Goal: Communication & Community: Ask a question

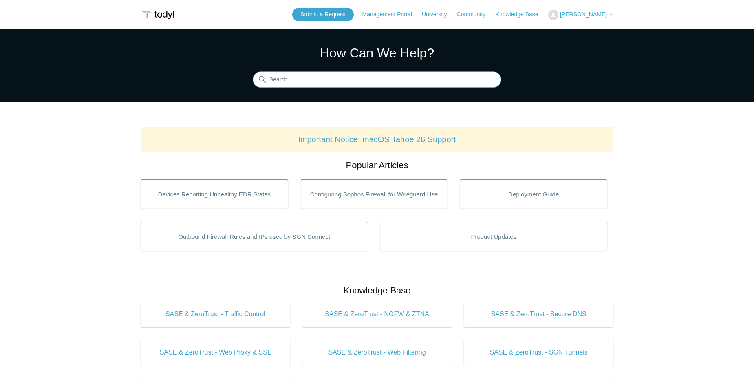
click at [355, 82] on input "Search" at bounding box center [377, 80] width 249 height 16
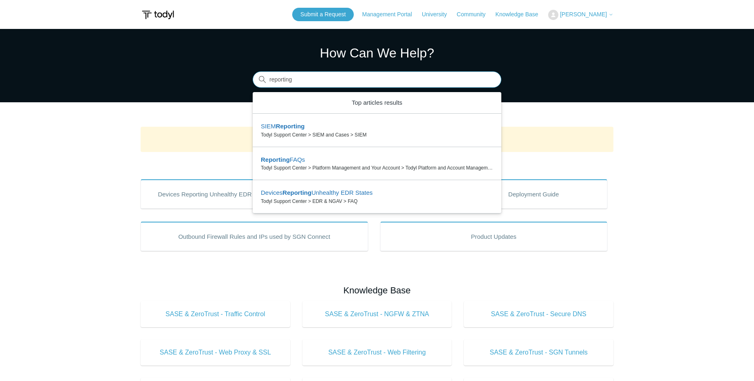
type input "reporting"
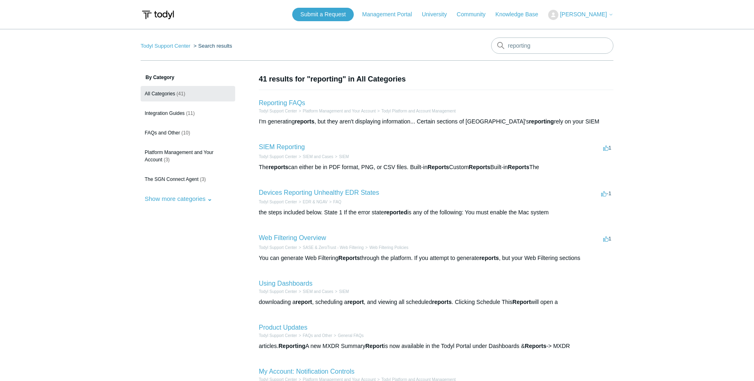
click at [294, 107] on h2 "Reporting FAQs" at bounding box center [282, 103] width 46 height 10
click at [295, 102] on link "Reporting FAQs" at bounding box center [282, 102] width 46 height 7
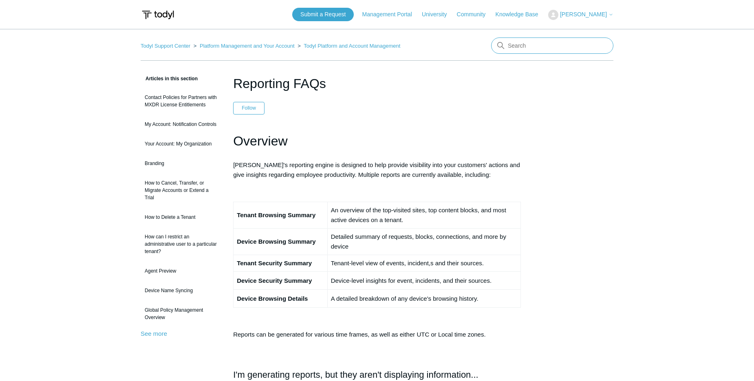
click at [525, 49] on input "Search" at bounding box center [552, 46] width 122 height 16
click at [257, 46] on link "Platform Management and Your Account" at bounding box center [247, 46] width 95 height 6
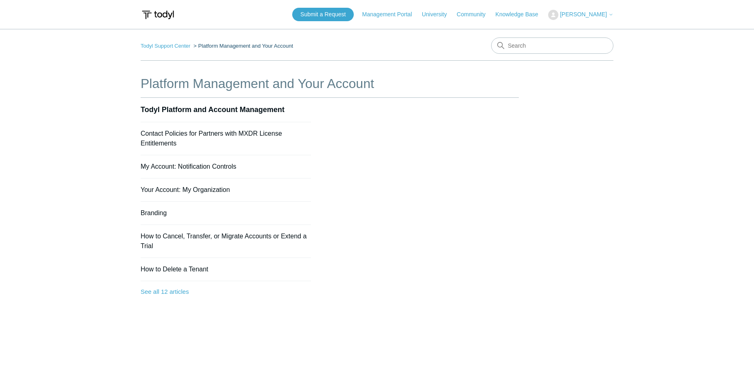
click at [444, 48] on nav "Todyl Support Center Platform Management and Your Account" at bounding box center [377, 49] width 473 height 23
click at [431, 40] on nav "Todyl Support Center Platform Management and Your Account" at bounding box center [377, 49] width 473 height 23
click at [347, 17] on link "Submit a Request" at bounding box center [323, 14] width 62 height 13
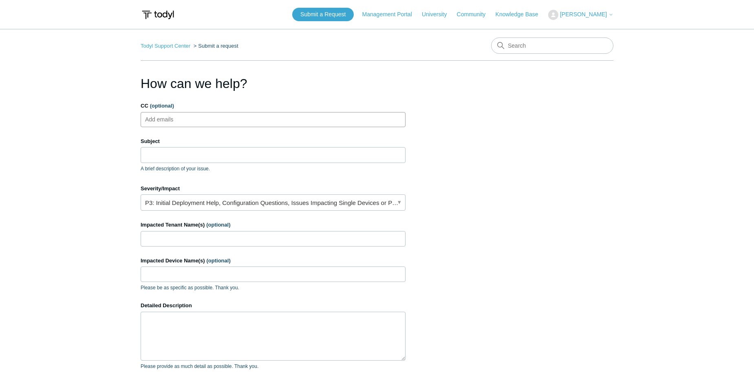
click at [269, 117] on ul "Add emails" at bounding box center [273, 119] width 265 height 15
click at [251, 159] on input "Subject" at bounding box center [273, 154] width 265 height 15
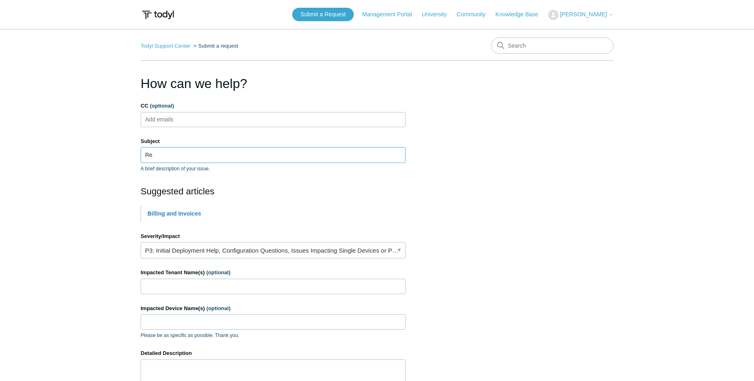
type input "R"
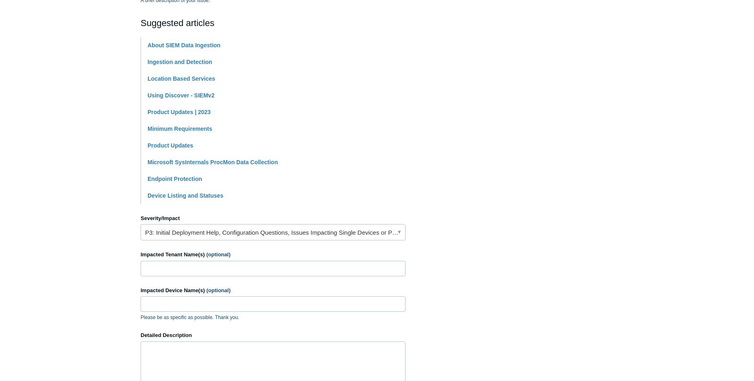
scroll to position [169, 0]
type input "Filter devices by OS"
click at [233, 271] on input "Impacted Tenant Name(s) (optional)" at bounding box center [273, 268] width 265 height 15
click at [270, 237] on link "P3: Initial Deployment Help, Configuration Questions, Issues Impacting Single D…" at bounding box center [273, 232] width 265 height 16
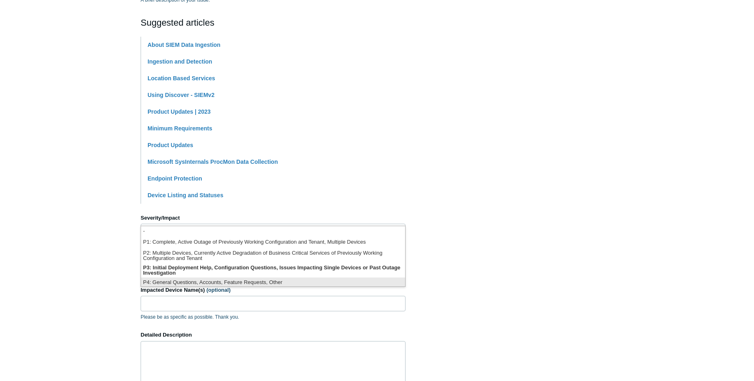
scroll to position [2, 0]
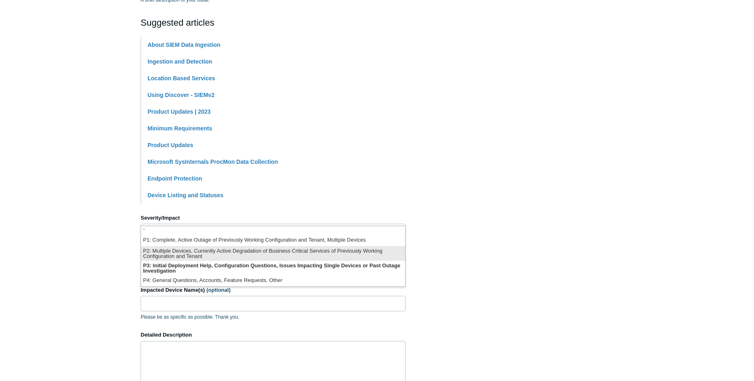
click at [301, 253] on li "P2: Multiple Devices, Currently Active Degradation of Business Critical Service…" at bounding box center [273, 253] width 264 height 15
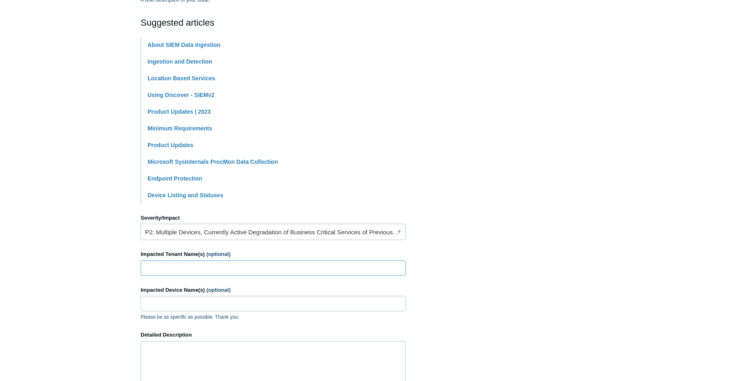
click at [229, 272] on input "Impacted Tenant Name(s) (optional)" at bounding box center [273, 268] width 265 height 15
type input "D"
type input "All clients"
click at [256, 309] on input "Impacted Device Name(s) (optional)" at bounding box center [273, 303] width 265 height 15
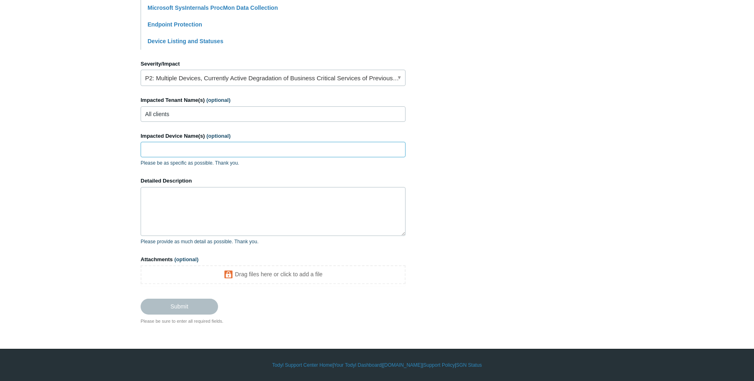
scroll to position [325, 0]
click at [220, 206] on textarea "Detailed Description" at bounding box center [273, 211] width 265 height 49
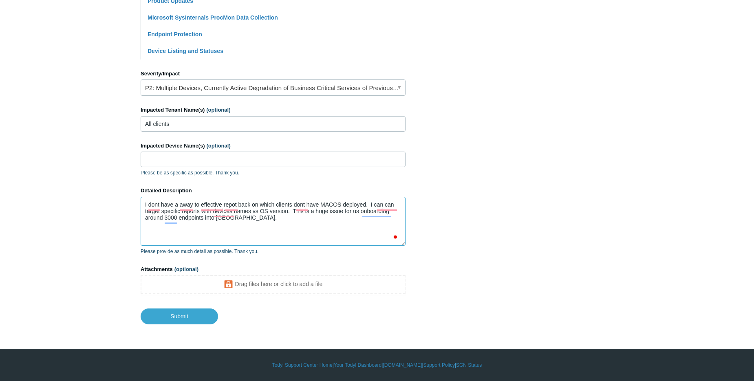
type textarea "I dont have a away to effective repot back on which clients dont have MACOS dep…"
click at [288, 249] on p "Please provide as much detail as possible. Thank you." at bounding box center [273, 251] width 265 height 7
click at [392, 234] on div "7" at bounding box center [393, 235] width 9 height 9
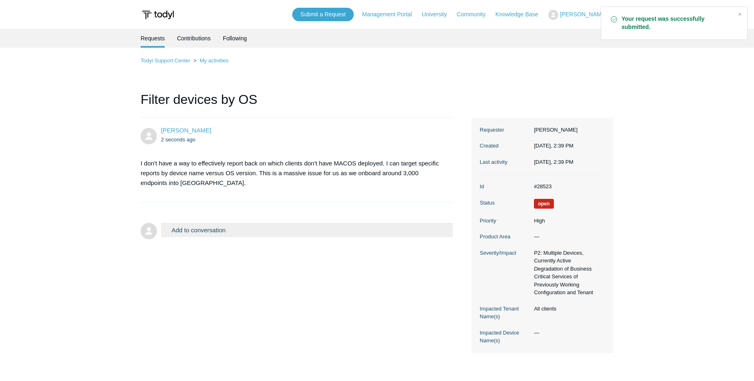
click at [364, 185] on p "I don't have a way to effectively report back on which clients don't have MACOS…" at bounding box center [293, 173] width 304 height 29
click at [360, 200] on li "Aaron Argiropoulos 2 seconds ago I don't have a way to effectively report back …" at bounding box center [297, 160] width 312 height 85
click at [379, 188] on section "I don't have a way to effectively report back on which clients don't have MACOS…" at bounding box center [293, 173] width 304 height 42
click at [294, 236] on button "Add to conversation" at bounding box center [307, 230] width 292 height 14
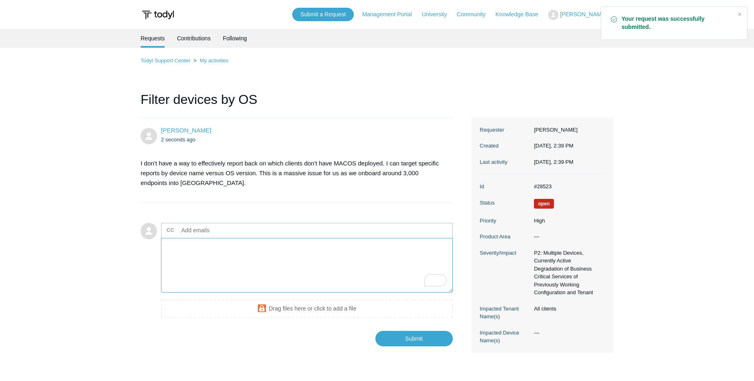
click at [287, 259] on textarea "To enrich screen reader interactions, please activate Accessibility in Grammarl…" at bounding box center [307, 265] width 292 height 55
type textarea "I"
type textarea "T"
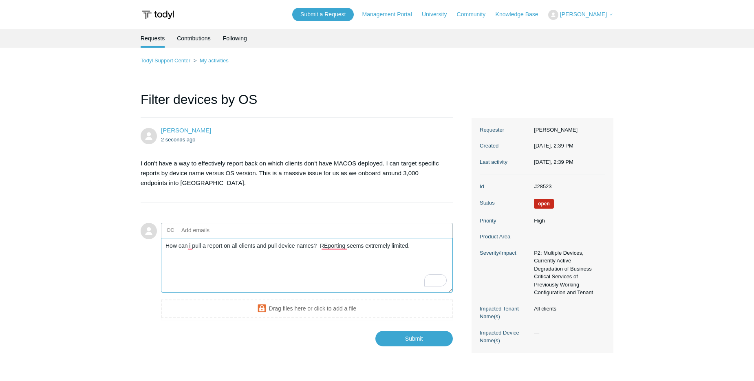
click at [332, 241] on textarea "How can i pull a report on all clients and pull device names? REporting seems e…" at bounding box center [307, 265] width 292 height 55
type textarea "How can i pull a report on all clients and pull device names? Reporting seems e…"
click at [412, 336] on input "Submit" at bounding box center [413, 339] width 77 height 16
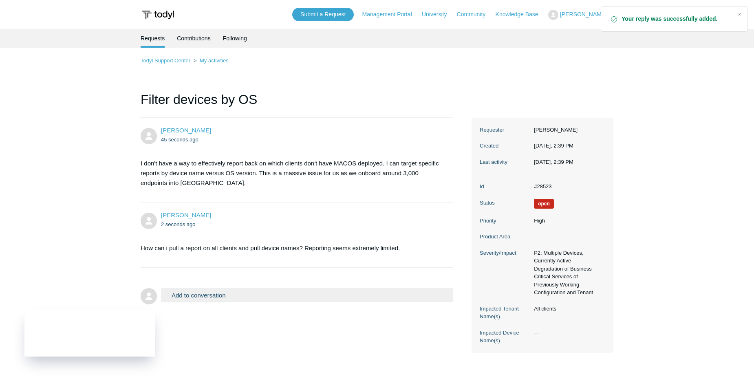
click at [369, 99] on h1 "Filter devices by OS" at bounding box center [297, 104] width 312 height 28
click at [24, 81] on main "Requests Contributions Following Todyl Support Center My activities Filter devi…" at bounding box center [377, 200] width 754 height 343
click at [36, 80] on main "Requests Contributions Following Todyl Support Center My activities Filter devi…" at bounding box center [377, 200] width 754 height 343
click at [138, 12] on body "Skip to main content Submit a Request Management Portal University Community Kn…" at bounding box center [377, 214] width 754 height 429
click at [150, 29] on li "Requests" at bounding box center [153, 38] width 24 height 19
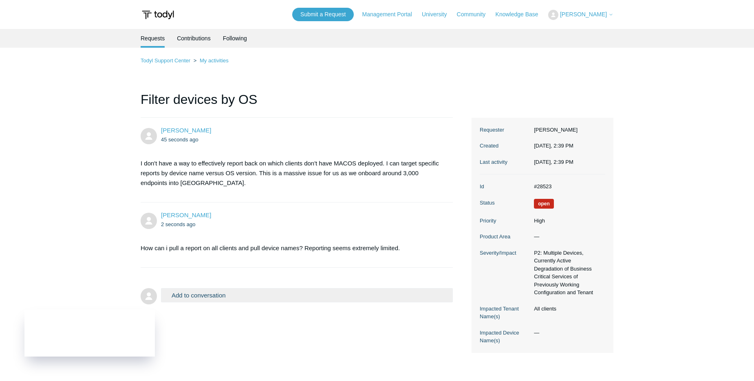
click at [160, 38] on li "Requests" at bounding box center [153, 38] width 24 height 19
click at [153, 59] on link "Todyl Support Center" at bounding box center [166, 60] width 50 height 6
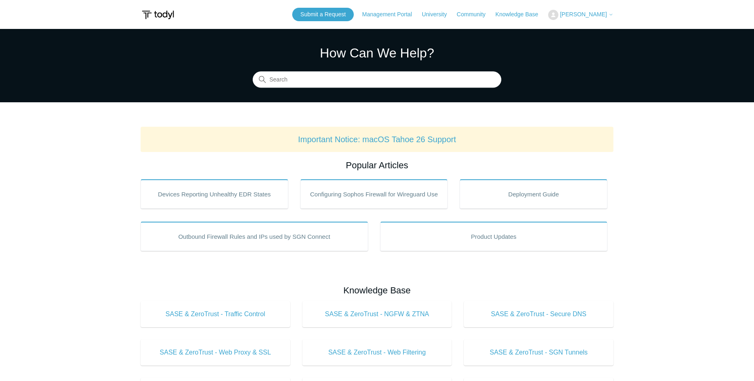
click at [564, 12] on span "[PERSON_NAME]" at bounding box center [583, 14] width 47 height 7
click at [578, 34] on link "My Support Requests" at bounding box center [588, 32] width 79 height 14
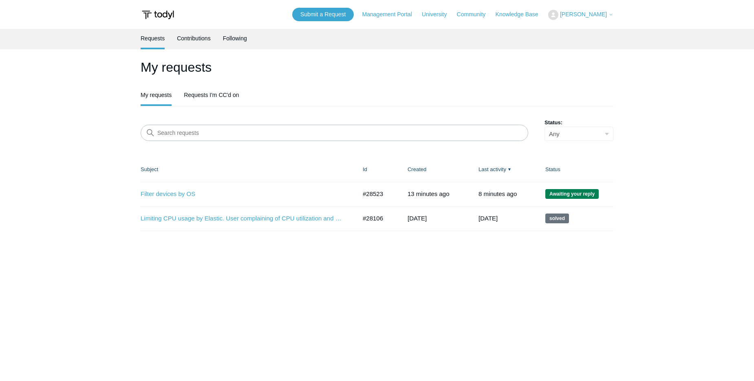
click at [79, 168] on main "Requests Contributions Following My requests My requests Requests I'm CC'd on S…" at bounding box center [377, 200] width 754 height 343
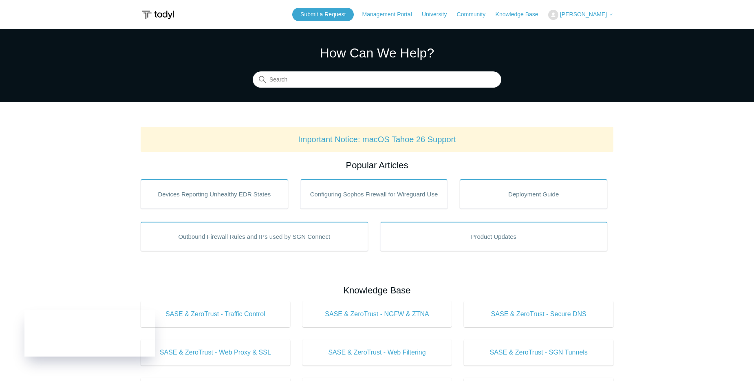
click at [461, 57] on h1 "How Can We Help?" at bounding box center [377, 53] width 249 height 20
click at [357, 81] on input "Search" at bounding box center [377, 80] width 249 height 16
click at [323, 13] on link "Submit a Request" at bounding box center [323, 14] width 62 height 13
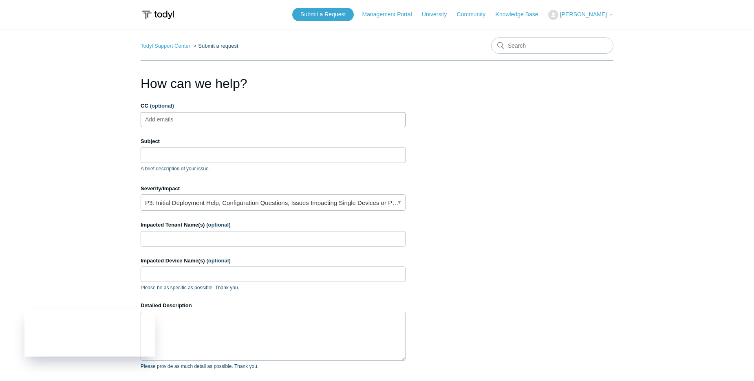
click at [243, 119] on ul "Add emails" at bounding box center [273, 119] width 265 height 15
click at [224, 149] on input "Subject" at bounding box center [273, 154] width 265 height 15
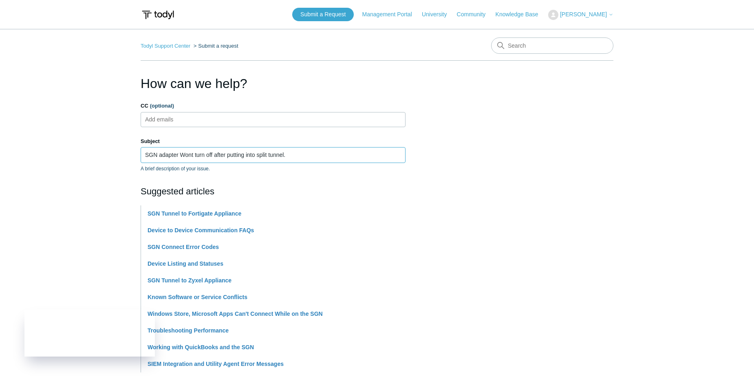
type input "SGN adapter Wont turn off after putting into split tunnel."
click at [546, 156] on section "How can we help? CC (optional) Add emails Subject SGN adapter Wont turn off aft…" at bounding box center [377, 361] width 473 height 574
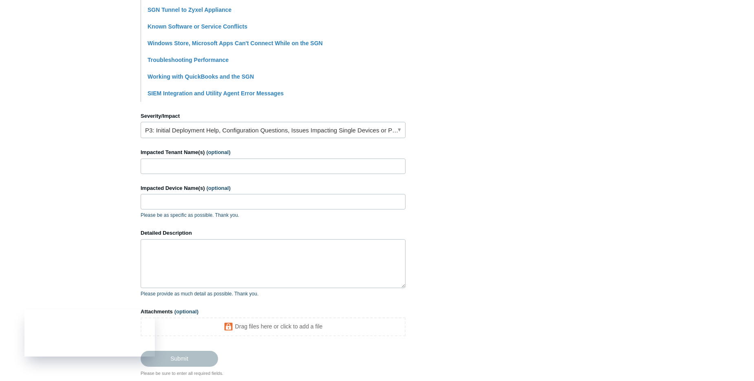
scroll to position [274, 0]
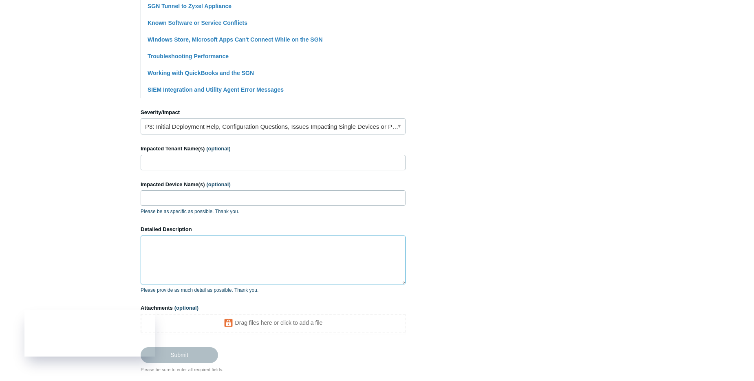
click at [287, 252] on textarea "Detailed Description" at bounding box center [273, 260] width 265 height 49
click at [251, 165] on input "Impacted Tenant Name(s) (optional)" at bounding box center [273, 162] width 265 height 15
click at [230, 205] on input "Impacted Device Name(s) (optional)" at bounding box center [273, 197] width 265 height 15
click at [223, 245] on textarea "Detailed Description" at bounding box center [273, 260] width 265 height 49
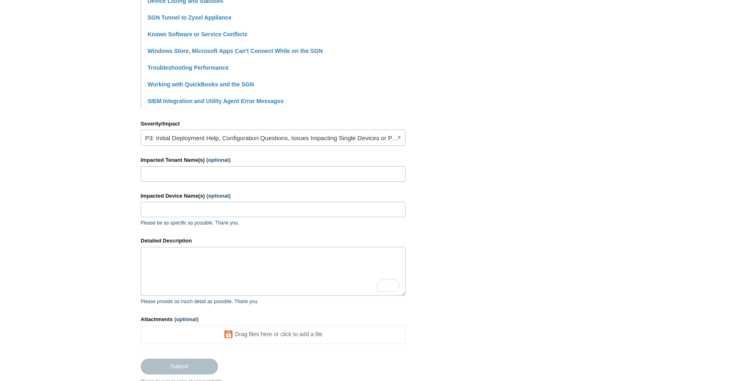
scroll to position [261, 0]
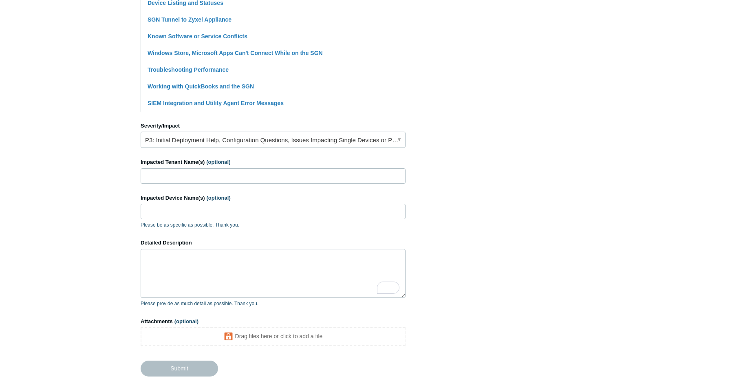
click at [227, 165] on span "(optional)" at bounding box center [218, 162] width 24 height 6
click at [227, 168] on input "Impacted Tenant Name(s) (optional)" at bounding box center [273, 175] width 265 height 15
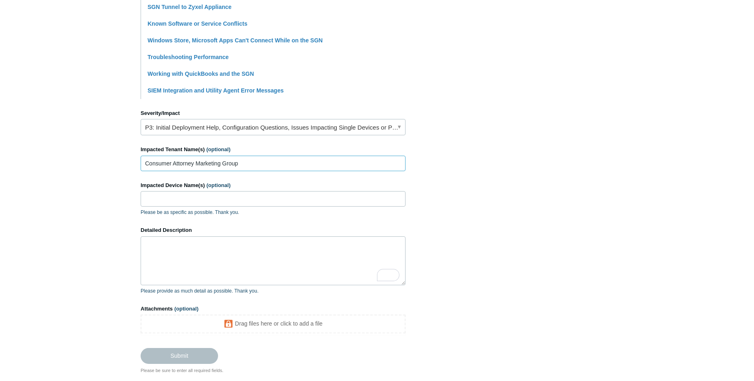
scroll to position [277, 0]
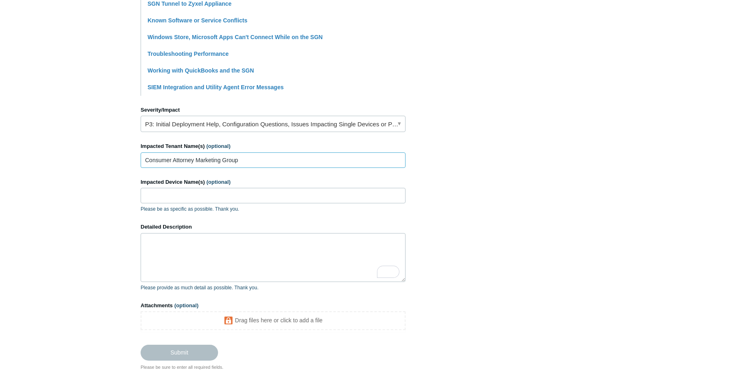
type input "Consumer Attorney Marketing Group"
click at [330, 186] on label "Impacted Device Name(s) (optional)" at bounding box center [273, 182] width 265 height 8
click at [330, 188] on input "Impacted Device Name(s) (optional)" at bounding box center [273, 195] width 265 height 15
click at [319, 199] on input "Impacted Device Name(s) (optional)" at bounding box center [273, 195] width 265 height 15
click at [278, 198] on input "Impacted Device Name(s) (optional)" at bounding box center [273, 195] width 265 height 15
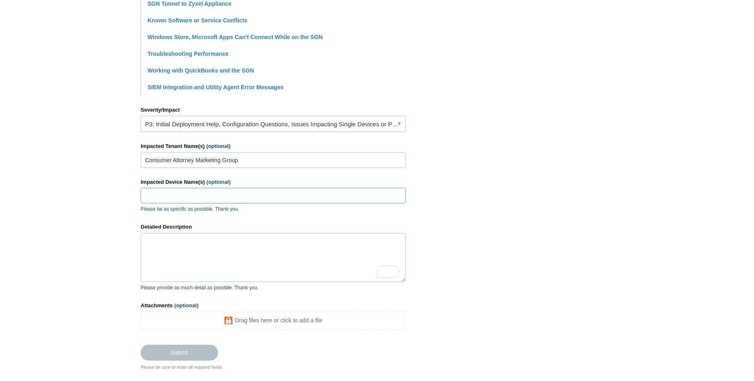
click at [277, 196] on input "Impacted Device Name(s) (optional)" at bounding box center [273, 195] width 265 height 15
click at [255, 200] on input "Impacted Device Name(s) (optional)" at bounding box center [273, 195] width 265 height 15
click at [212, 241] on textarea "Detailed Description" at bounding box center [273, 257] width 265 height 49
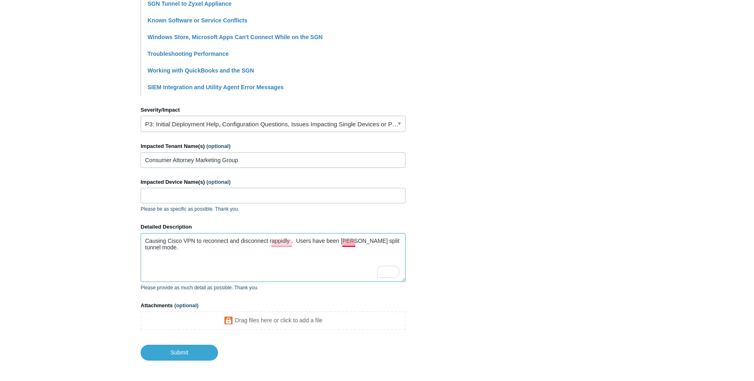
click at [349, 243] on textarea "Causing Cisco VPN to reconnect and disconnect rappidly . Users have been putin …" at bounding box center [273, 257] width 265 height 49
click at [285, 243] on textarea "Causing Cisco VPN to reconnect and disconnect rappidly . Users have been putin …" at bounding box center [273, 257] width 265 height 49
click at [347, 241] on textarea "Causing Cisco VPN to reconnect and disconnect rapidly. Users have been putin sp…" at bounding box center [273, 257] width 265 height 49
click at [385, 249] on textarea "Causing Cisco VPN to reconnect and disconnect rapidly. Users have been put in s…" at bounding box center [273, 257] width 265 height 49
click at [241, 272] on textarea "Causing Cisco VPN to reconnect and disconnect rapidly. Users have been put in s…" at bounding box center [273, 257] width 265 height 49
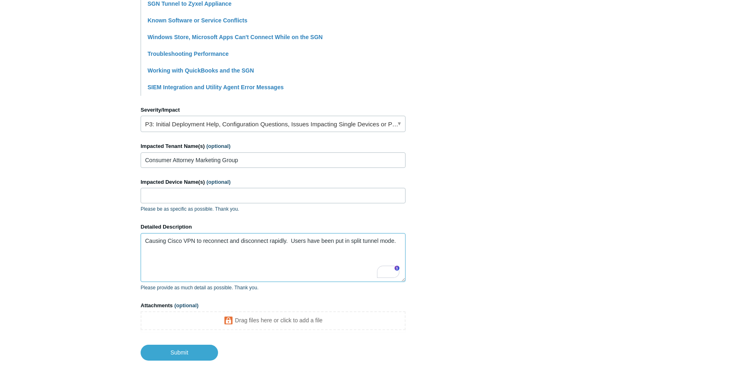
click at [254, 252] on textarea "Causing Cisco VPN to reconnect and disconnect rapidly. Users have been put in s…" at bounding box center [273, 257] width 265 height 49
click at [172, 274] on textarea "Causing Cisco VPN to reconnect and disconnect rapidly. Users have been put in s…" at bounding box center [273, 257] width 265 height 49
type textarea "Causing Cisco VPN to reconnect and disconnect rapidly. Users have been put in s…"
click at [230, 161] on input "Consumer Attorney Marketing Group" at bounding box center [273, 159] width 265 height 15
click at [233, 162] on input "Consumer Attorney Marketing Group" at bounding box center [273, 159] width 265 height 15
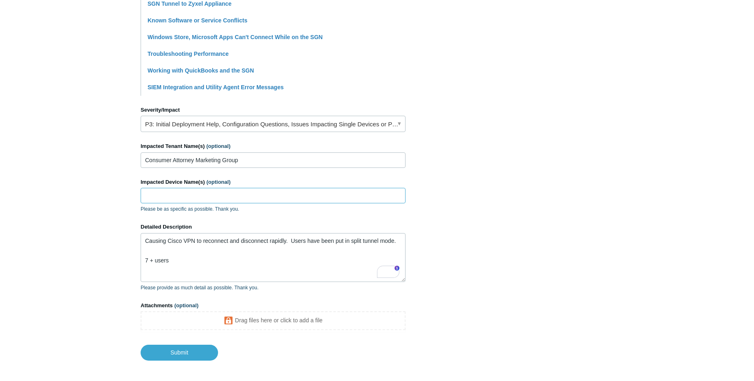
click at [214, 196] on input "Impacted Device Name(s) (optional)" at bounding box center [273, 195] width 265 height 15
paste input "RMCAMG0117"
paste input "RMCAMG0203"
type input "RMCAMG0117 RMCAMG0203"
drag, startPoint x: 181, startPoint y: 357, endPoint x: 156, endPoint y: 358, distance: 24.5
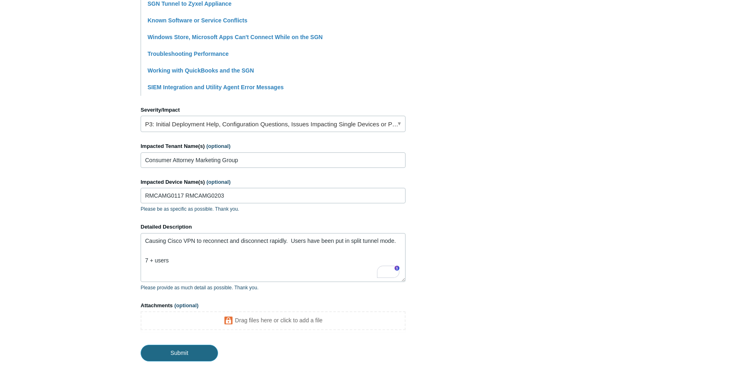
click at [181, 357] on input "Submit" at bounding box center [179, 353] width 77 height 16
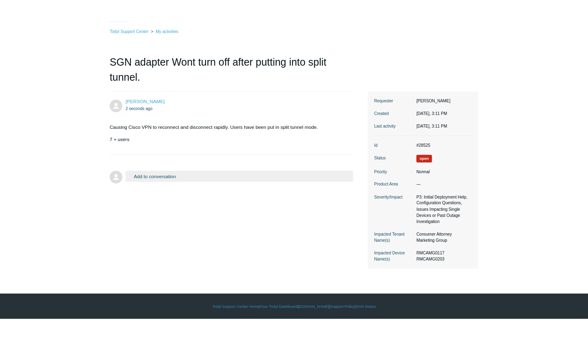
scroll to position [47, 0]
